Goal: Transaction & Acquisition: Obtain resource

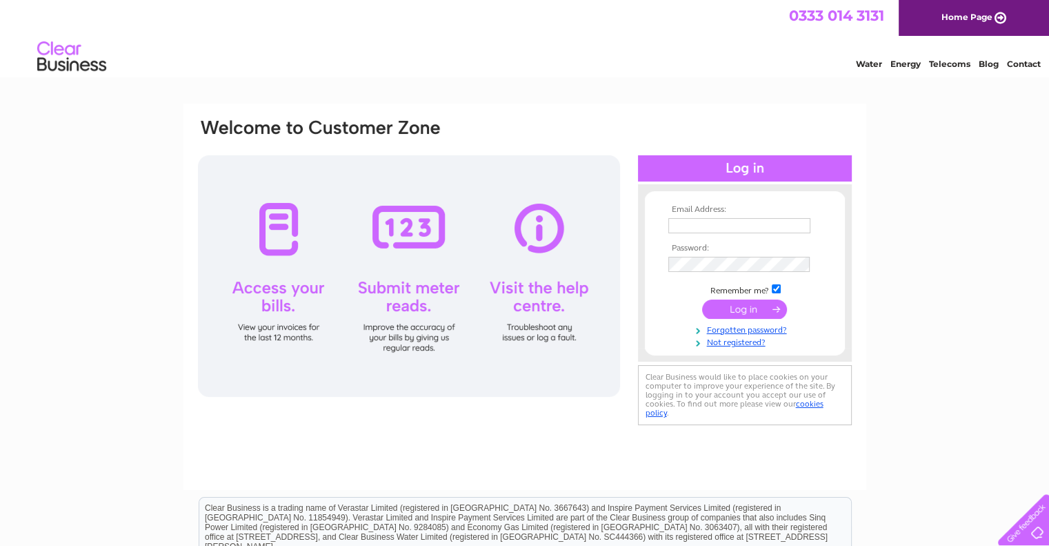
click at [748, 234] on td at bounding box center [745, 225] width 160 height 22
click at [745, 229] on input "text" at bounding box center [739, 225] width 142 height 15
type input "bridgestreet@limesalon.co.uk"
click at [742, 310] on input "submit" at bounding box center [744, 308] width 85 height 19
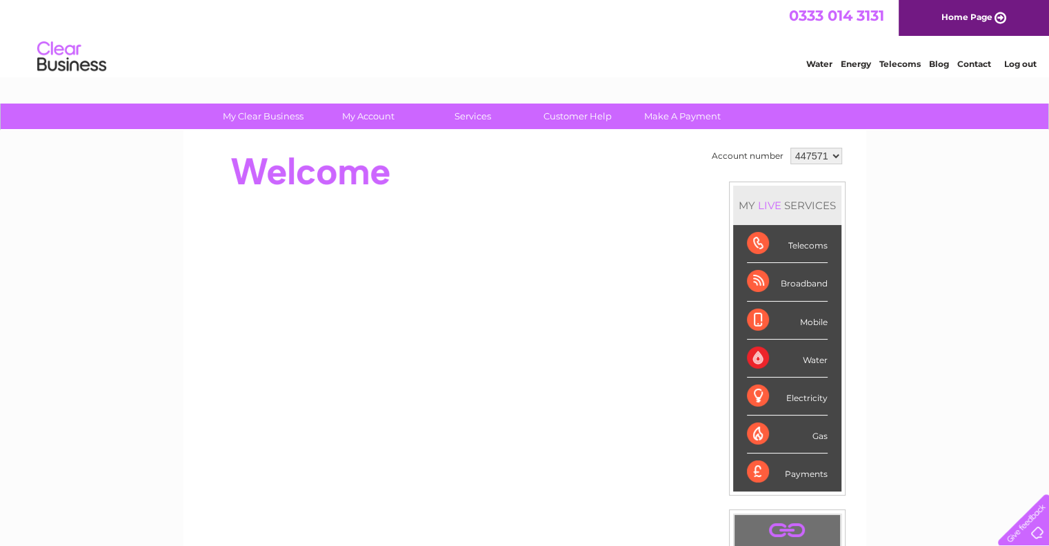
click at [812, 154] on select "447571 946336" at bounding box center [816, 156] width 52 height 17
select select "946336"
click at [790, 148] on select "447571 946336" at bounding box center [816, 156] width 52 height 17
click at [1023, 49] on div "Water Energy Telecoms Blog Contact Log out" at bounding box center [914, 58] width 270 height 28
click at [1018, 59] on link "Log out" at bounding box center [1019, 64] width 32 height 10
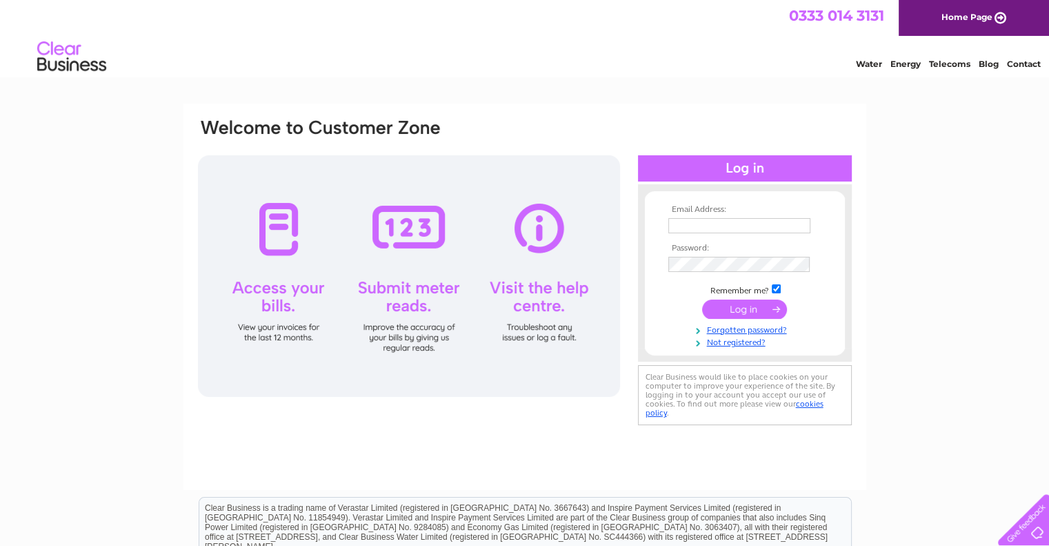
click at [777, 216] on td at bounding box center [745, 225] width 160 height 22
click at [763, 228] on input "text" at bounding box center [739, 225] width 142 height 15
type input "lime-salon@hotmail.co.uk"
click at [741, 310] on input "submit" at bounding box center [744, 308] width 85 height 19
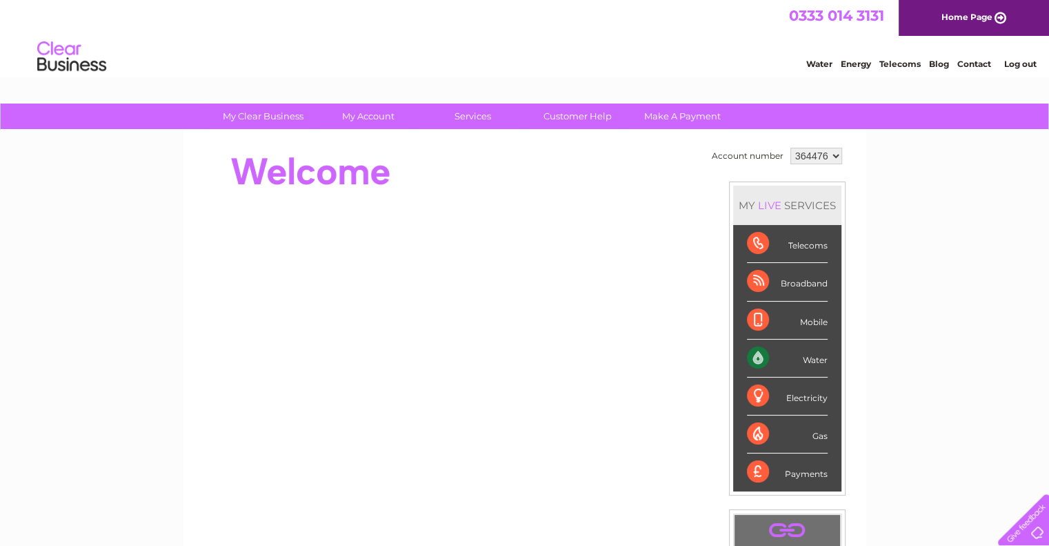
click at [837, 153] on select "364476" at bounding box center [816, 156] width 52 height 17
click at [963, 211] on div "My Clear Business Login Details My Details My Preferences Link Account My Accou…" at bounding box center [524, 490] width 1049 height 775
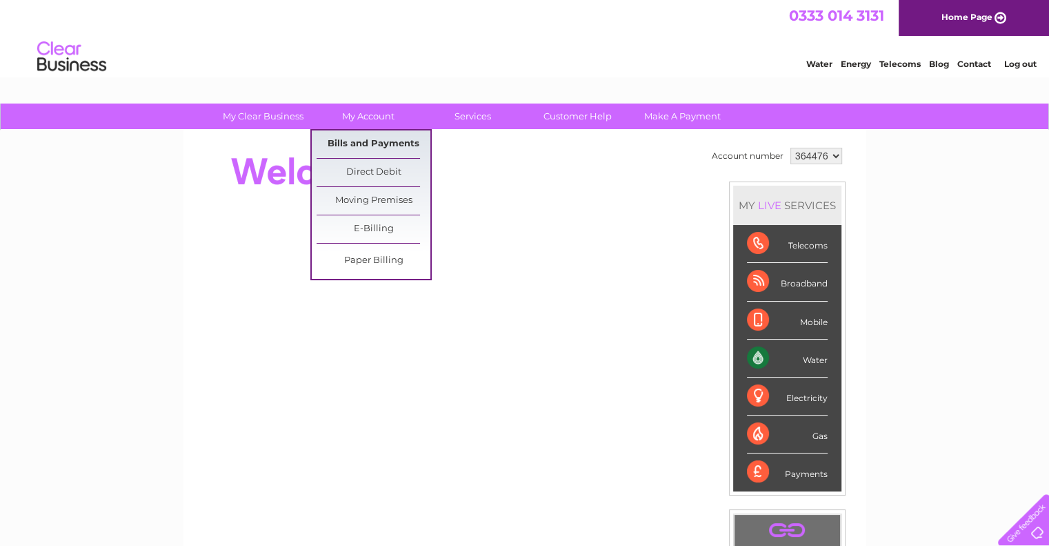
click at [331, 150] on link "Bills and Payments" at bounding box center [374, 144] width 114 height 28
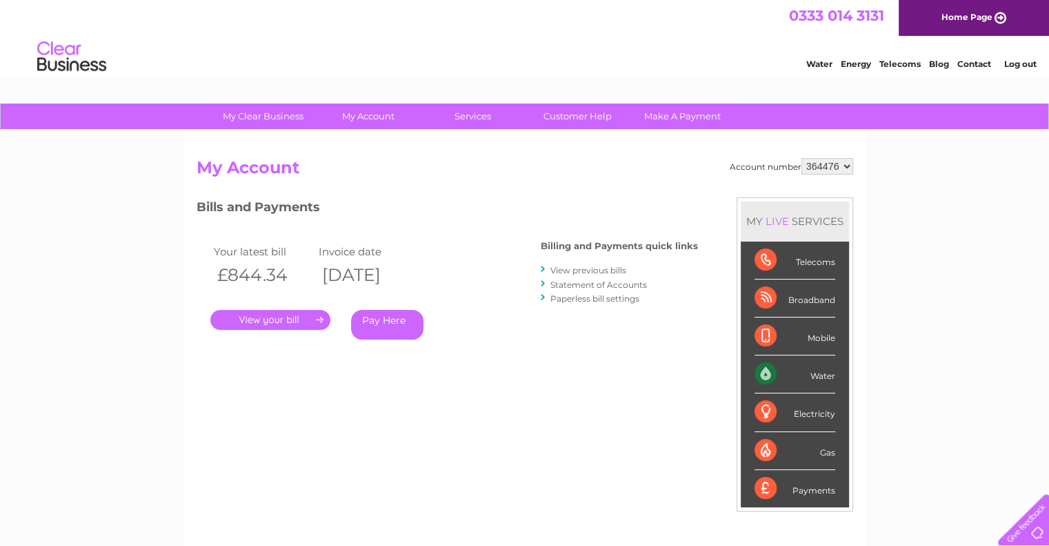
click at [267, 328] on link "." at bounding box center [270, 320] width 120 height 20
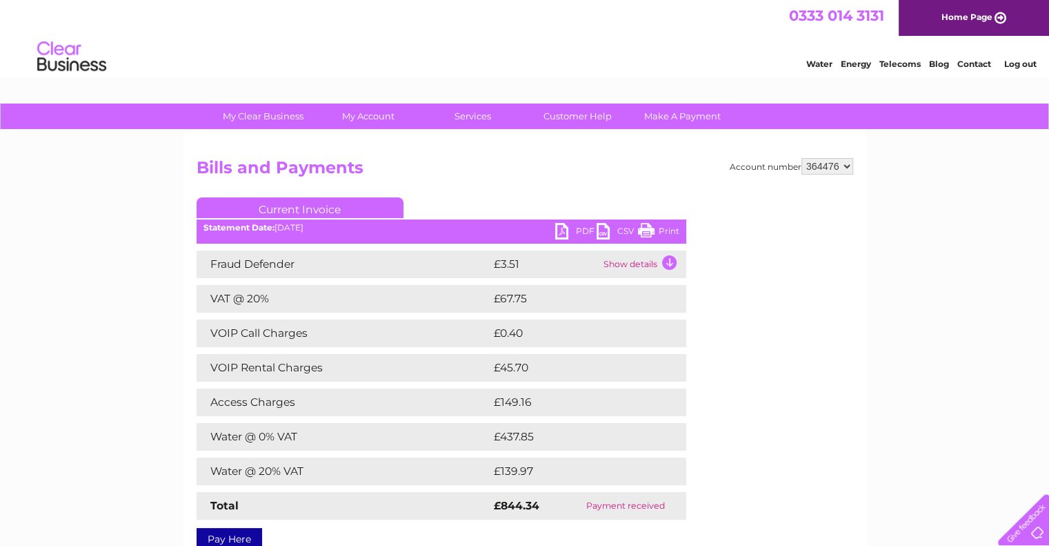
click at [583, 224] on link "PDF" at bounding box center [575, 233] width 41 height 20
click at [425, 25] on div "0333 014 3131 Home Page" at bounding box center [524, 18] width 1049 height 36
